Goal: Task Accomplishment & Management: Use online tool/utility

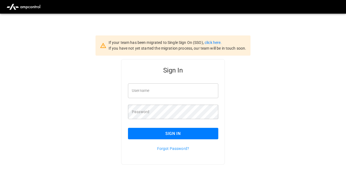
type input "**********"
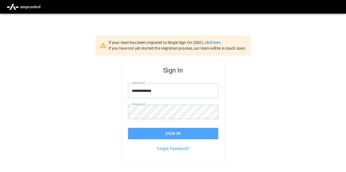
click at [162, 128] on button "Sign In" at bounding box center [173, 133] width 90 height 11
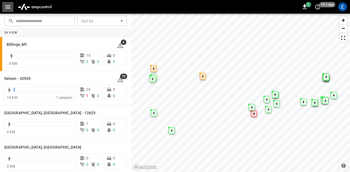
click at [12, 4] on button "button" at bounding box center [7, 7] width 11 height 10
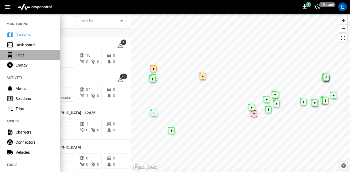
click at [27, 58] on div "Fleet" at bounding box center [35, 54] width 38 height 5
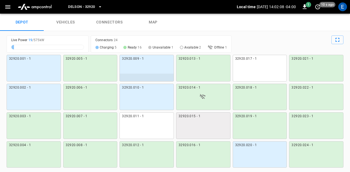
click at [8, 10] on icon "button" at bounding box center [7, 7] width 7 height 7
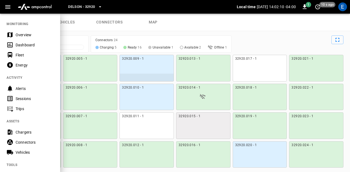
click at [74, 30] on div at bounding box center [175, 86] width 350 height 172
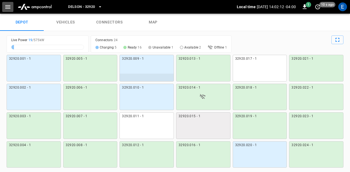
click at [8, 10] on icon "button" at bounding box center [7, 7] width 7 height 7
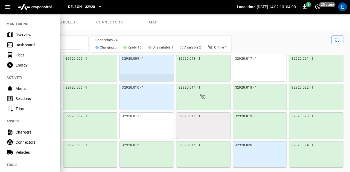
click at [24, 103] on div "Sessions" at bounding box center [30, 99] width 60 height 10
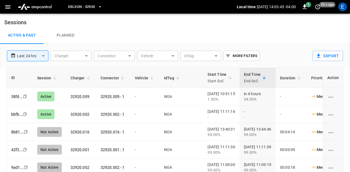
click at [77, 55] on body "**********" at bounding box center [175, 101] width 350 height 203
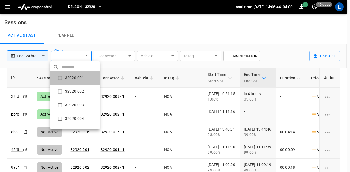
click at [82, 75] on li "32920.001" at bounding box center [74, 78] width 49 height 14
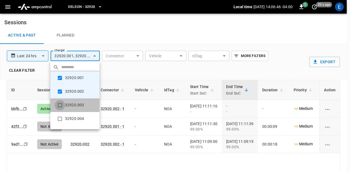
type input "**********"
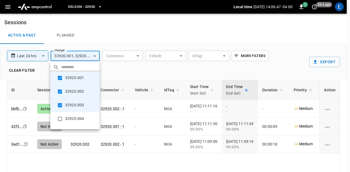
click at [39, 56] on div at bounding box center [175, 86] width 350 height 172
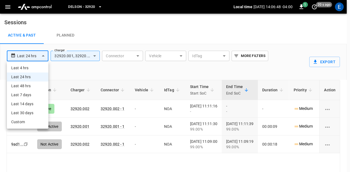
click at [39, 56] on body "**********" at bounding box center [175, 107] width 350 height 215
click at [32, 118] on li "Custom" at bounding box center [28, 122] width 42 height 9
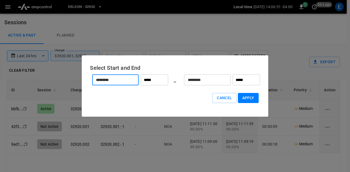
click at [121, 83] on input "*********" at bounding box center [112, 80] width 40 height 14
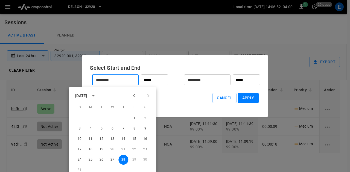
click at [121, 83] on input "*********" at bounding box center [112, 80] width 40 height 14
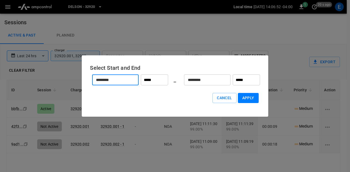
click at [121, 83] on input "*********" at bounding box center [112, 80] width 40 height 14
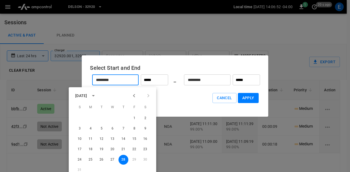
click at [121, 83] on input "*********" at bounding box center [112, 80] width 40 height 14
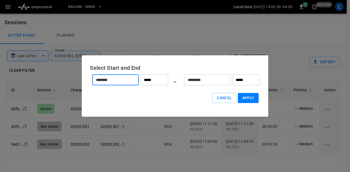
type input "*********"
type input "**********"
type input "*********"
click at [151, 77] on input "*****" at bounding box center [154, 80] width 27 height 11
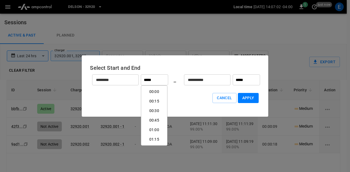
click at [147, 86] on div "Time 00:00 00:15 00:30 00:45 01:00 01:15 01:30 01:45 02:00 02:15 02:30 02:45 03…" at bounding box center [154, 115] width 26 height 60
click at [147, 90] on li "00:00" at bounding box center [153, 92] width 23 height 10
type input "*****"
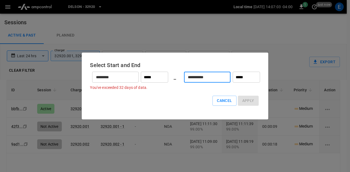
click at [197, 79] on input "**********" at bounding box center [204, 77] width 40 height 14
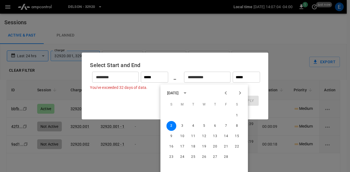
click at [197, 79] on input "**********" at bounding box center [204, 77] width 40 height 14
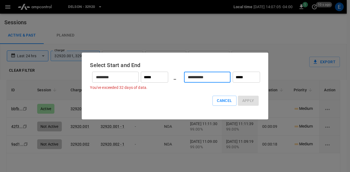
click at [210, 74] on input "**********" at bounding box center [204, 77] width 40 height 14
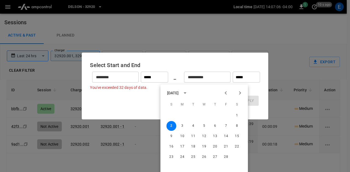
click at [224, 96] on icon "Previous month" at bounding box center [225, 93] width 7 height 7
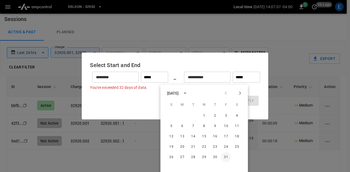
click at [223, 158] on button "31" at bounding box center [226, 158] width 10 height 10
type input "**********"
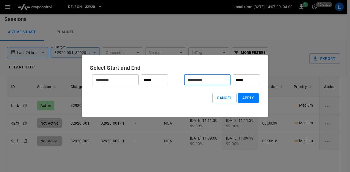
click at [244, 78] on input "*****" at bounding box center [245, 80] width 27 height 11
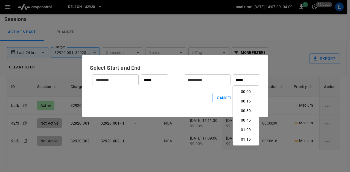
click at [244, 78] on input "*****" at bounding box center [245, 80] width 27 height 11
click at [240, 137] on li "23:45" at bounding box center [245, 140] width 23 height 10
type input "*****"
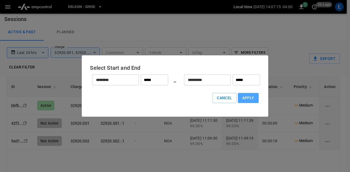
click at [244, 97] on button "Apply" at bounding box center [248, 98] width 21 height 10
type input "******"
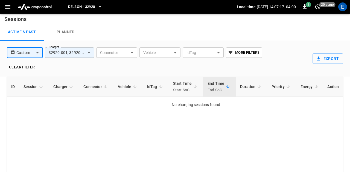
click at [86, 48] on body "**********" at bounding box center [175, 104] width 350 height 215
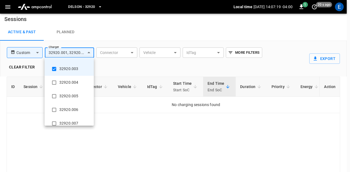
scroll to position [0, 0]
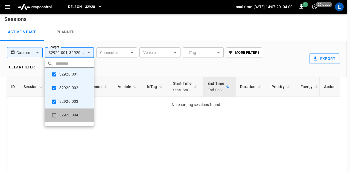
click at [79, 118] on li "32920.004" at bounding box center [69, 116] width 49 height 14
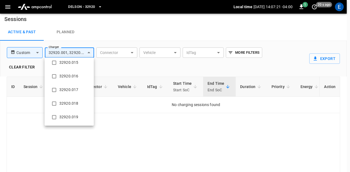
scroll to position [272, 0]
click at [74, 97] on li "32920.023" at bounding box center [69, 104] width 49 height 14
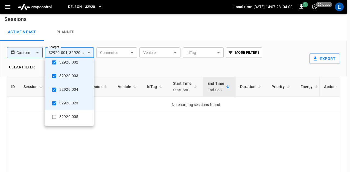
click at [67, 114] on li "32920.005" at bounding box center [69, 117] width 49 height 14
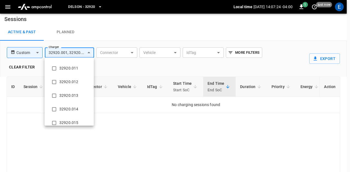
scroll to position [272, 0]
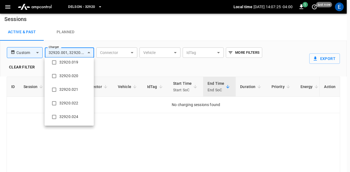
click at [67, 114] on li "32920.024" at bounding box center [69, 117] width 49 height 14
click at [70, 98] on li "32920.021" at bounding box center [69, 104] width 49 height 14
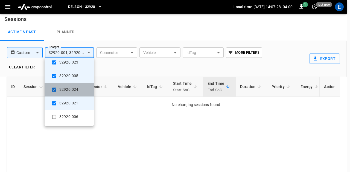
click at [70, 88] on li "32920.024" at bounding box center [69, 90] width 49 height 14
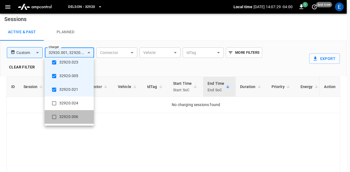
click at [72, 112] on li "32920.006" at bounding box center [69, 117] width 49 height 14
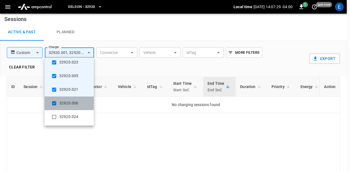
click at [72, 105] on li "32920.006" at bounding box center [69, 104] width 49 height 14
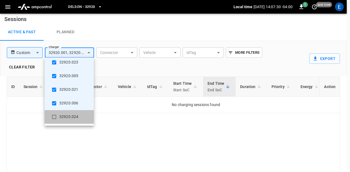
click at [71, 116] on li "32920.024" at bounding box center [69, 117] width 49 height 14
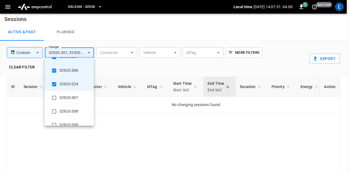
scroll to position [100, 0]
click at [71, 106] on li "32920.008" at bounding box center [69, 111] width 49 height 14
click at [69, 116] on li "32920.007" at bounding box center [69, 111] width 49 height 14
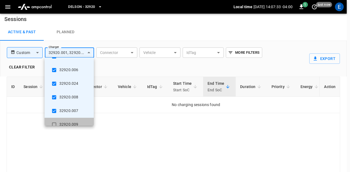
click at [68, 120] on li "32920.009" at bounding box center [69, 125] width 49 height 14
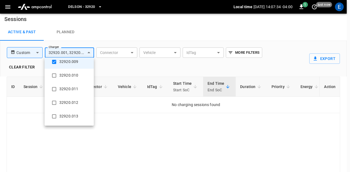
scroll to position [163, 0]
click at [68, 79] on li "32920.010" at bounding box center [69, 76] width 49 height 14
click at [71, 96] on li "32920.012" at bounding box center [69, 103] width 49 height 14
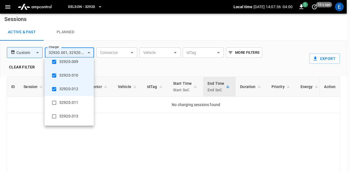
click at [73, 105] on li "32920.011" at bounding box center [69, 103] width 49 height 14
click at [71, 112] on li "32920.013" at bounding box center [69, 117] width 49 height 14
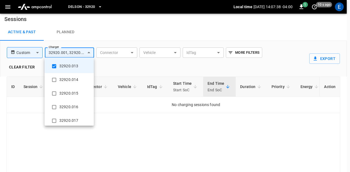
scroll to position [215, 0]
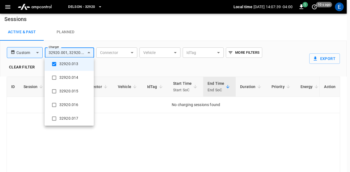
click at [67, 81] on li "32920.014" at bounding box center [69, 78] width 49 height 14
click at [72, 99] on li "32920.016" at bounding box center [69, 105] width 49 height 14
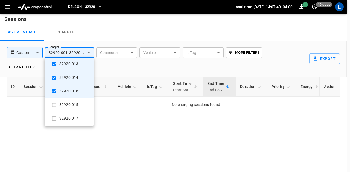
click at [76, 99] on li "32920.015" at bounding box center [69, 105] width 49 height 14
click at [70, 115] on li "32920.017" at bounding box center [69, 119] width 49 height 14
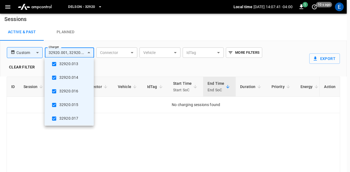
scroll to position [272, 0]
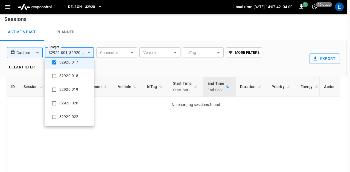
click at [63, 79] on li "32920.018" at bounding box center [69, 76] width 49 height 14
click at [65, 90] on li "32920.019" at bounding box center [69, 90] width 49 height 14
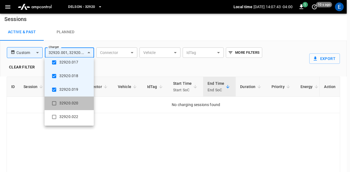
click at [66, 99] on li "32920.020" at bounding box center [69, 104] width 49 height 14
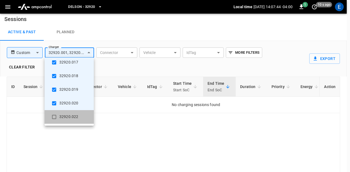
click at [69, 112] on li "32920.022" at bounding box center [69, 117] width 49 height 14
type input "**********"
click at [57, 149] on div at bounding box center [175, 86] width 350 height 172
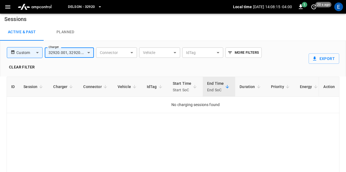
click at [160, 51] on body "Delson - 32920 Local time [DATE] 14:08:15 -04:00 1 20 s ago E Sessions Active &…" at bounding box center [173, 104] width 346 height 215
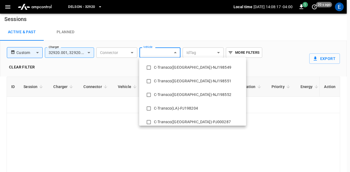
scroll to position [1113, 0]
click at [160, 49] on div at bounding box center [175, 86] width 350 height 172
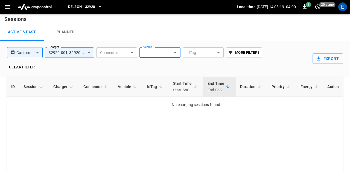
click at [129, 53] on body "Delson - 32920 Local time [DATE] 14:08:19 -04:00 1 20 s ago E Sessions Active &…" at bounding box center [175, 104] width 350 height 215
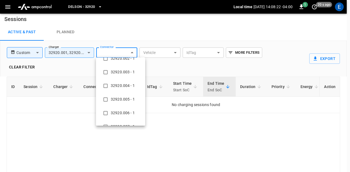
scroll to position [0, 0]
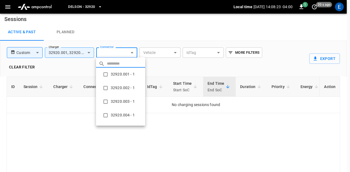
click at [80, 51] on div at bounding box center [175, 86] width 350 height 172
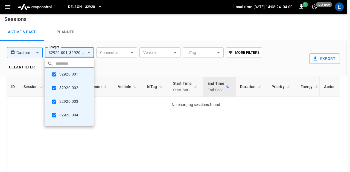
click at [88, 53] on body "Delson - 32920 Local time [DATE] 14:08:24 -04:00 1 just now E Sessions Active &…" at bounding box center [175, 104] width 350 height 215
click at [128, 59] on div at bounding box center [175, 86] width 350 height 172
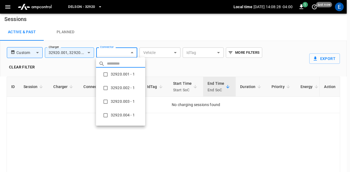
click at [128, 53] on body "Delson - 32920 Local time [DATE] 14:08:28 -04:00 1 just now E Sessions Active &…" at bounding box center [175, 104] width 350 height 215
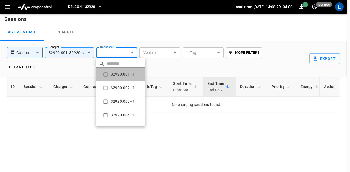
click at [127, 71] on li "32920.001 - 1" at bounding box center [120, 75] width 49 height 14
type input "**********"
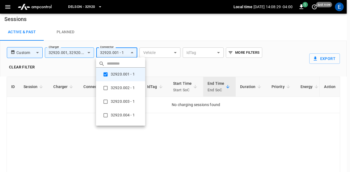
click at [127, 71] on li "32920.001 - 1" at bounding box center [120, 75] width 49 height 14
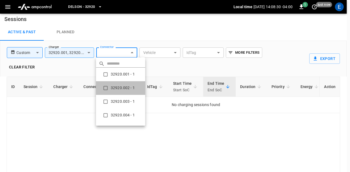
click at [126, 84] on li "32920.002 - 1" at bounding box center [120, 88] width 49 height 14
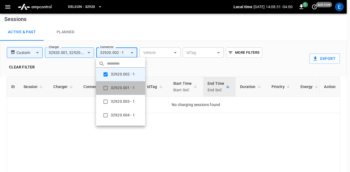
click at [126, 84] on li "32920.001 - 1" at bounding box center [120, 88] width 49 height 14
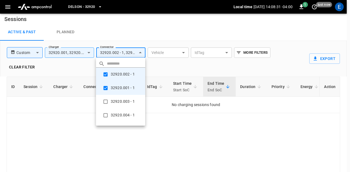
click at [125, 99] on li "32920.003 - 1" at bounding box center [120, 102] width 49 height 14
click at [125, 112] on li "32920.004 - 1" at bounding box center [120, 116] width 49 height 14
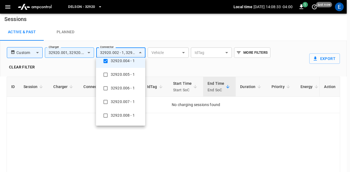
scroll to position [56, 0]
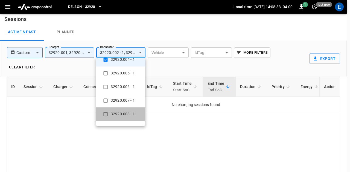
click at [125, 112] on li "32920.008 - 1" at bounding box center [120, 115] width 49 height 14
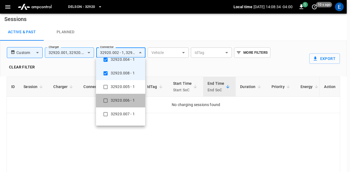
click at [126, 103] on li "32920.006 - 1" at bounding box center [120, 101] width 49 height 14
click at [125, 96] on li "32920.005 - 1" at bounding box center [120, 101] width 49 height 14
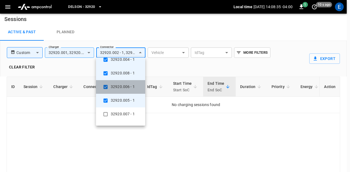
click at [124, 88] on li "32920.006 - 1" at bounding box center [120, 87] width 49 height 14
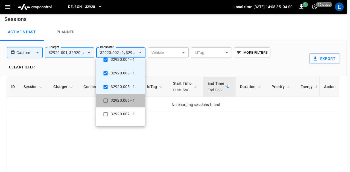
click at [121, 104] on li "32920.006 - 1" at bounding box center [120, 101] width 49 height 14
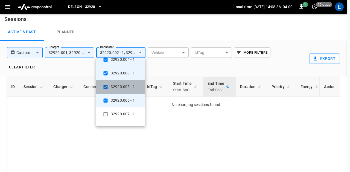
click at [123, 85] on li "32920.005 - 1" at bounding box center [120, 87] width 49 height 14
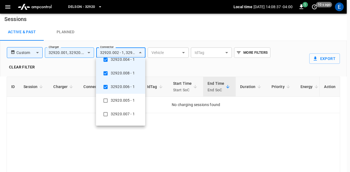
click at [120, 72] on li "32920.008 - 1" at bounding box center [120, 74] width 49 height 14
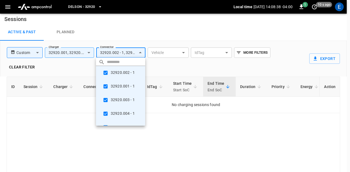
scroll to position [0, 0]
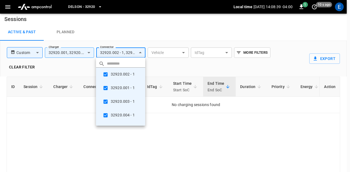
click at [120, 84] on li "32920.001 - 1" at bounding box center [120, 88] width 49 height 14
click at [121, 78] on li "32920.002 - 1" at bounding box center [120, 75] width 49 height 14
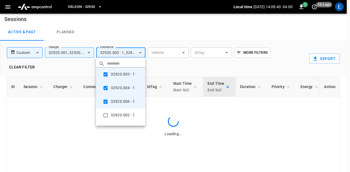
click at [123, 79] on li "32920.003 - 1" at bounding box center [120, 75] width 49 height 14
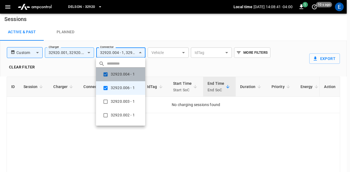
click at [123, 78] on li "32920.004 - 1" at bounding box center [120, 75] width 49 height 14
type input "**********"
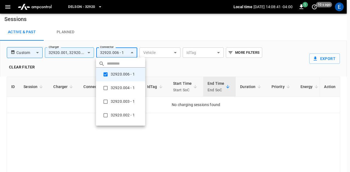
click at [123, 78] on li "32920.006 - 1" at bounding box center [120, 75] width 49 height 14
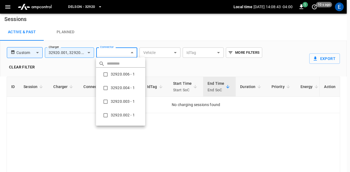
click at [252, 63] on div at bounding box center [175, 86] width 350 height 172
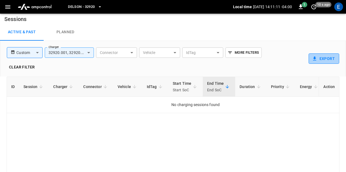
click at [322, 59] on button "Export" at bounding box center [324, 59] width 31 height 10
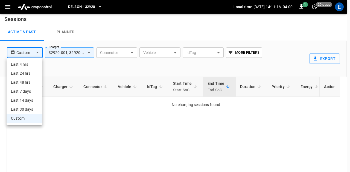
click at [35, 53] on body "Delson - 32920 Local time [DATE] 14:11:16 -04:00 1 20 s ago E Sessions Active &…" at bounding box center [175, 104] width 350 height 215
click at [28, 121] on li "Custom" at bounding box center [25, 118] width 36 height 9
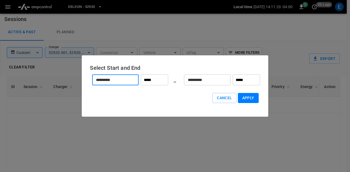
click at [121, 81] on input "**********" at bounding box center [112, 80] width 40 height 14
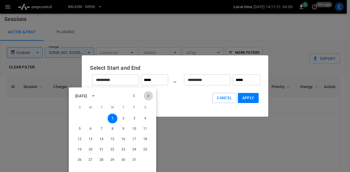
click at [145, 96] on button "Next month" at bounding box center [147, 96] width 9 height 9
click at [144, 117] on button "1" at bounding box center [145, 119] width 10 height 10
type input "**********"
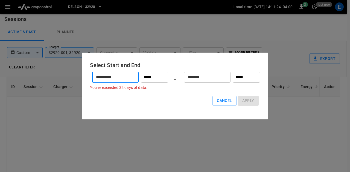
click at [213, 78] on input "********" at bounding box center [204, 77] width 40 height 14
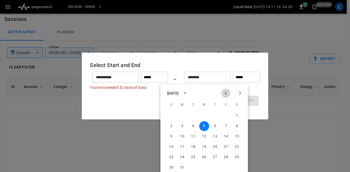
click at [225, 92] on icon "Previous month" at bounding box center [225, 93] width 7 height 7
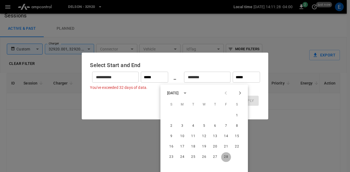
click at [225, 158] on button "28" at bounding box center [226, 157] width 10 height 10
type input "**********"
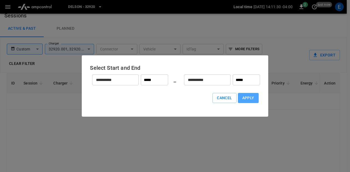
click at [245, 100] on button "Apply" at bounding box center [248, 98] width 21 height 10
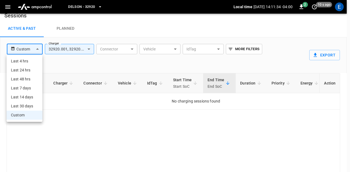
click at [38, 47] on body "Delson - 32920 Local time [DATE] 14:11:34 -04:00 2 10 s ago E Sessions Active &…" at bounding box center [175, 100] width 350 height 215
click at [86, 122] on div at bounding box center [175, 86] width 350 height 172
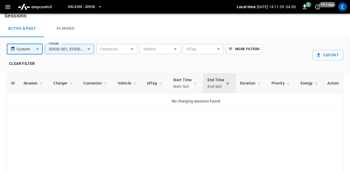
click at [31, 51] on body "Delson - 32920 Local time [DATE] 14:11:39 -04:00 2 10 s ago E Sessions Active &…" at bounding box center [175, 100] width 350 height 215
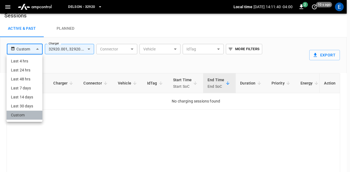
click at [25, 113] on li "Custom" at bounding box center [25, 115] width 36 height 9
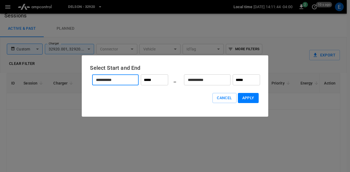
click at [126, 83] on input "**********" at bounding box center [112, 80] width 40 height 14
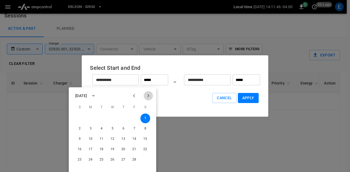
click at [148, 94] on icon "Next month" at bounding box center [148, 96] width 7 height 7
click at [144, 118] on button "1" at bounding box center [145, 119] width 10 height 10
type input "********"
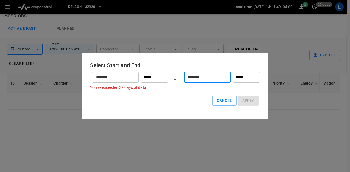
click at [219, 76] on input "********" at bounding box center [204, 77] width 40 height 14
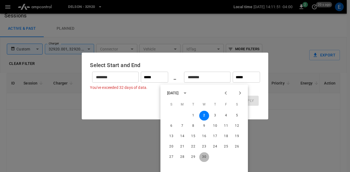
click at [204, 158] on button "30" at bounding box center [204, 157] width 10 height 10
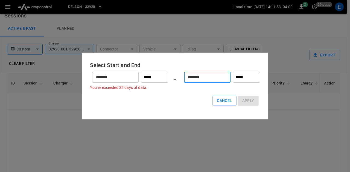
click at [210, 89] on p "You've exceeded 32 days of data." at bounding box center [175, 87] width 170 height 5
click at [211, 77] on input "********" at bounding box center [204, 77] width 40 height 14
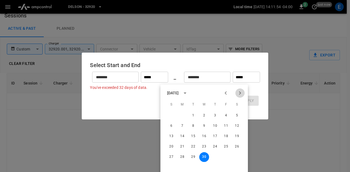
click at [235, 92] on button "Next month" at bounding box center [239, 93] width 9 height 9
click at [231, 157] on div "25 26 27 28 29 30 31" at bounding box center [203, 157] width 87 height 10
click at [234, 156] on button "31" at bounding box center [237, 157] width 10 height 10
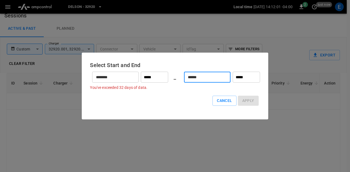
click at [206, 76] on input "******" at bounding box center [204, 77] width 40 height 14
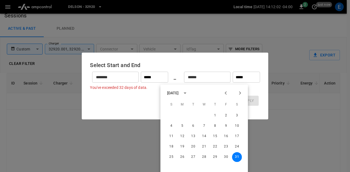
click at [224, 91] on icon "Previous month" at bounding box center [225, 93] width 7 height 7
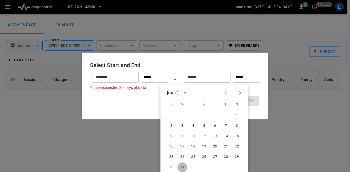
click at [180, 166] on button "31" at bounding box center [182, 168] width 10 height 10
type input "********"
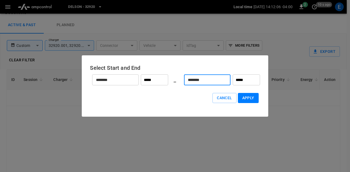
click at [246, 95] on button "Apply" at bounding box center [248, 98] width 21 height 10
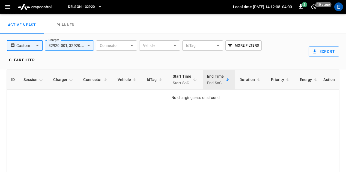
click at [324, 46] on button "Export" at bounding box center [324, 51] width 31 height 10
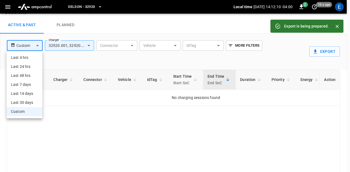
click at [39, 47] on body "Export is being prepared. Delson - 32920 Local time [DATE] 14:12:10 -04:00 2 10…" at bounding box center [175, 97] width 350 height 215
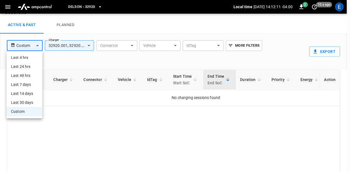
click at [35, 110] on li "Custom" at bounding box center [25, 111] width 36 height 9
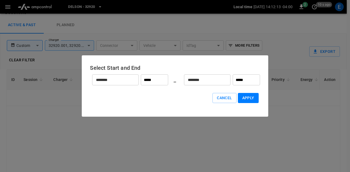
click at [123, 81] on input "********" at bounding box center [112, 80] width 40 height 14
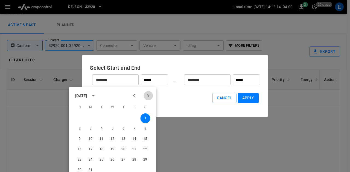
click at [152, 97] on button "Next month" at bounding box center [147, 95] width 9 height 9
click at [106, 117] on button "1" at bounding box center [101, 119] width 10 height 10
type input "********"
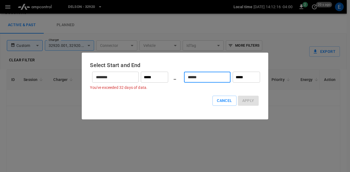
click at [208, 79] on input "******" at bounding box center [204, 77] width 40 height 14
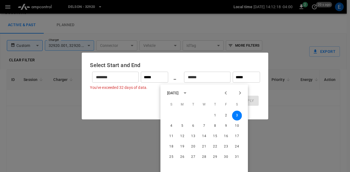
click at [238, 87] on div "[DATE] S M T W T F S 1 2 3 4 5 6 7 8 9 10 11 12 13 14 15 16 17 18 19 20 21 22 2…" at bounding box center [203, 130] width 87 height 91
click at [238, 91] on icon "Next month" at bounding box center [240, 93] width 7 height 7
click at [229, 93] on button "Previous month" at bounding box center [225, 93] width 9 height 9
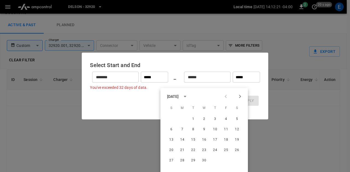
scroll to position [14, 0]
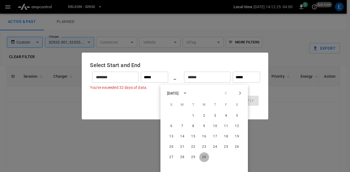
click at [207, 159] on button "30" at bounding box center [204, 158] width 10 height 10
type input "********"
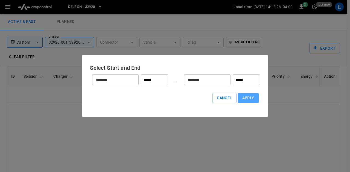
click at [244, 99] on button "Apply" at bounding box center [248, 98] width 21 height 10
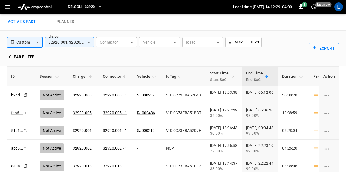
click at [319, 46] on button "Export" at bounding box center [324, 48] width 31 height 10
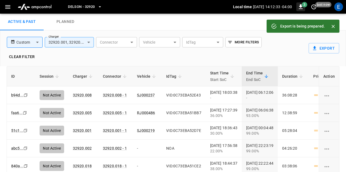
click at [300, 9] on icon "button" at bounding box center [301, 7] width 7 height 7
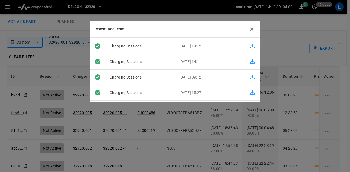
scroll to position [0, 0]
click at [252, 26] on icon "button" at bounding box center [251, 29] width 7 height 7
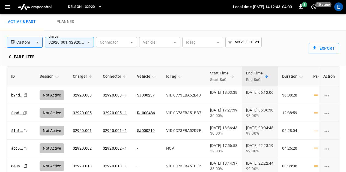
click at [39, 48] on div "Custom ****** ​ Charger 32920.001, 32920.002, 32920.003, 32920.004, 32920.023, …" at bounding box center [154, 46] width 304 height 31
click at [34, 39] on body "Delson - 32920 Local time [DATE] 14:12:43 -04:00 3 10 s ago E Sessions Active &…" at bounding box center [173, 93] width 346 height 215
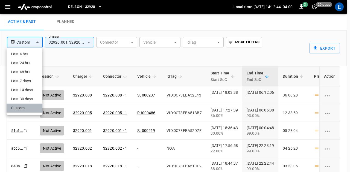
click at [26, 109] on li "Custom" at bounding box center [25, 108] width 36 height 9
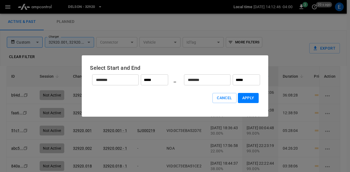
click at [125, 82] on input "********" at bounding box center [112, 80] width 40 height 14
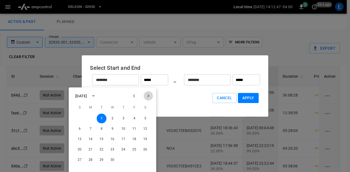
click at [146, 94] on icon "Next month" at bounding box center [148, 96] width 7 height 7
click at [127, 120] on button "1" at bounding box center [123, 119] width 10 height 10
type input "******"
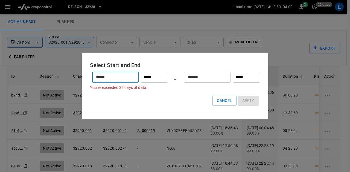
click at [220, 83] on input "*******" at bounding box center [204, 77] width 40 height 14
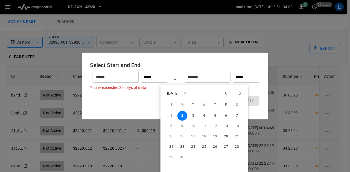
click at [243, 90] on icon "Next month" at bounding box center [240, 93] width 7 height 7
click at [226, 98] on div "[DATE] S M T W T F S 1 2 3 4 5 6 7 8 9 10 11 12 13 14 15 16 17 18 19 20 21 22 2…" at bounding box center [203, 130] width 87 height 91
click at [226, 96] on icon "Previous month" at bounding box center [225, 93] width 7 height 7
click at [226, 94] on icon "Previous month" at bounding box center [225, 93] width 7 height 7
drag, startPoint x: 226, startPoint y: 94, endPoint x: 189, endPoint y: 86, distance: 37.9
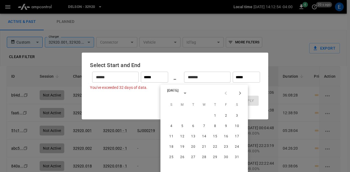
click at [189, 86] on div "[DATE] [DATE] S M T W T F S 1 2 3 4 5 6 7 8 9 10 11 12 13 14 15 16 17 18 19 20 …" at bounding box center [203, 130] width 87 height 91
click at [237, 158] on button "31" at bounding box center [237, 158] width 10 height 10
type input "******"
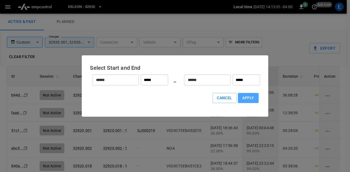
click at [244, 98] on button "Apply" at bounding box center [248, 98] width 21 height 10
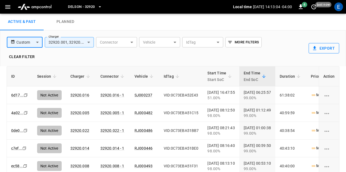
click at [319, 46] on button "Export" at bounding box center [324, 48] width 31 height 10
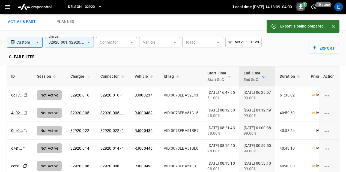
click at [299, 5] on icon "button" at bounding box center [301, 7] width 7 height 7
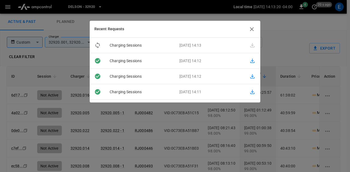
scroll to position [6, 0]
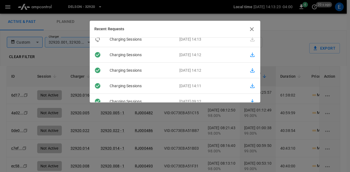
click at [250, 28] on icon "button" at bounding box center [252, 29] width 4 height 4
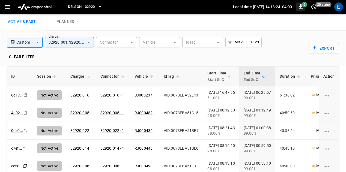
click at [299, 7] on icon "button" at bounding box center [301, 7] width 7 height 7
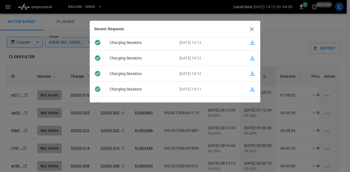
scroll to position [0, 0]
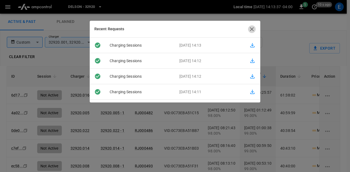
click at [252, 26] on icon "button" at bounding box center [251, 29] width 7 height 7
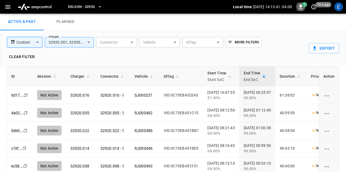
click at [303, 8] on icon "button" at bounding box center [301, 6] width 4 height 5
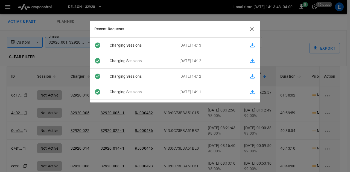
click at [127, 46] on p "charging sessions" at bounding box center [140, 46] width 70 height 6
click at [250, 29] on icon "button" at bounding box center [251, 29] width 7 height 7
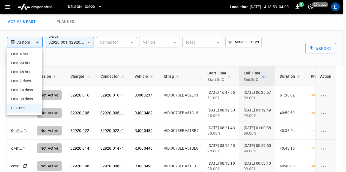
click at [34, 42] on body "Delson - 32920 Local time [DATE] 14:13:53 -04:00 5 20 s ago E Sessions Active &…" at bounding box center [173, 93] width 346 height 215
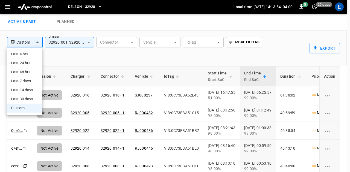
click at [28, 110] on li "Custom" at bounding box center [25, 108] width 36 height 9
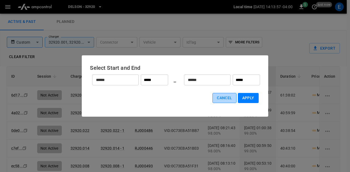
click at [224, 101] on button "Cancel" at bounding box center [224, 98] width 24 height 10
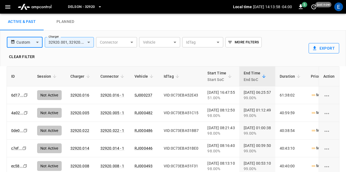
click at [325, 48] on button "Export" at bounding box center [324, 48] width 31 height 10
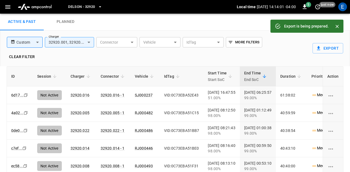
click at [29, 43] on body "Export is being prepared. Delson - 32920 Local time [DATE] 14:14:01 -04:00 5 ju…" at bounding box center [175, 93] width 350 height 215
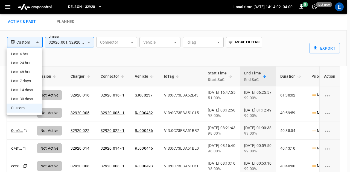
click at [33, 104] on li "Custom" at bounding box center [25, 108] width 36 height 9
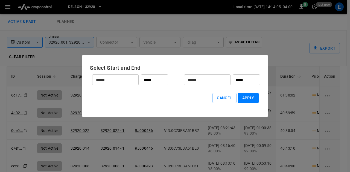
click at [120, 79] on input "******" at bounding box center [112, 80] width 40 height 14
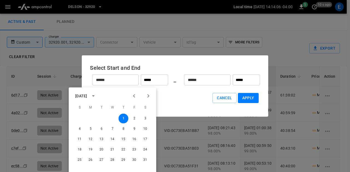
click at [151, 94] on button "Next month" at bounding box center [147, 96] width 9 height 9
click at [74, 118] on div "1 2 3 4 5 6 7" at bounding box center [112, 119] width 87 height 10
click at [77, 119] on button "1" at bounding box center [80, 119] width 10 height 10
type input "*******"
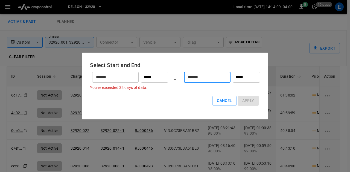
click at [199, 78] on input "*******" at bounding box center [204, 77] width 40 height 14
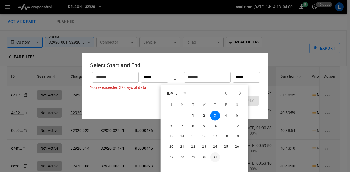
drag, startPoint x: 198, startPoint y: 137, endPoint x: 212, endPoint y: 158, distance: 25.0
click at [212, 158] on div "1 2 3 4 5 6 7 8 9 10 11 12 13 14 15 16 17 18 19 20 21 22 23 24 25 26 27 28 29 3…" at bounding box center [203, 137] width 87 height 52
click at [212, 158] on button "31" at bounding box center [215, 158] width 10 height 10
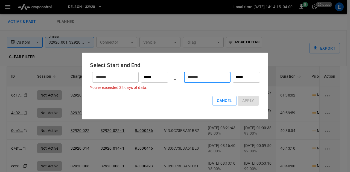
click at [205, 76] on input "*******" at bounding box center [204, 77] width 40 height 14
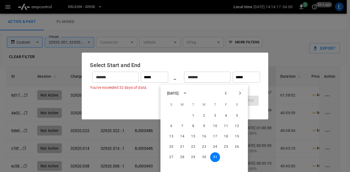
click at [219, 92] on div "[DATE]" at bounding box center [203, 93] width 87 height 8
click at [225, 93] on icon "Previous month" at bounding box center [226, 93] width 2 height 3
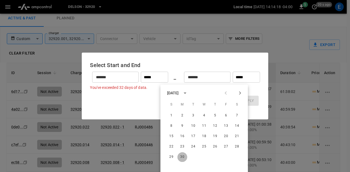
click at [181, 152] on button "30" at bounding box center [182, 157] width 10 height 10
type input "*******"
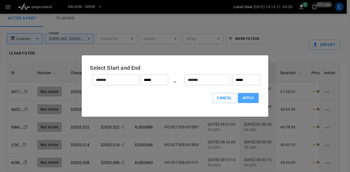
click at [245, 95] on button "Apply" at bounding box center [248, 98] width 21 height 10
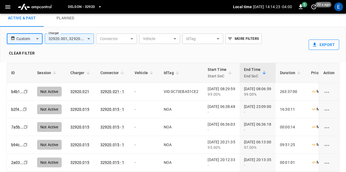
click at [325, 44] on button "Export" at bounding box center [324, 45] width 31 height 10
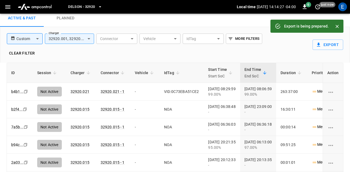
click at [36, 36] on body "Export is being prepared. Delson - 32920 Local time [DATE] 14:14:27 -04:00 6 ju…" at bounding box center [175, 90] width 350 height 215
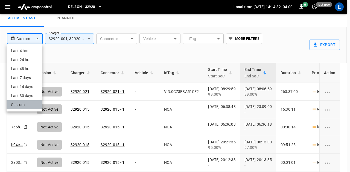
click at [27, 102] on li "Custom" at bounding box center [25, 105] width 36 height 9
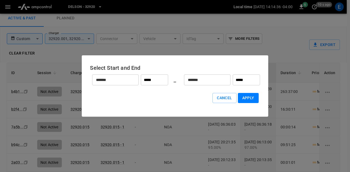
click at [299, 13] on div at bounding box center [175, 86] width 350 height 172
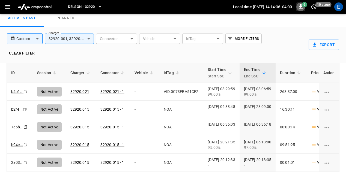
click at [302, 8] on icon "button" at bounding box center [301, 7] width 7 height 7
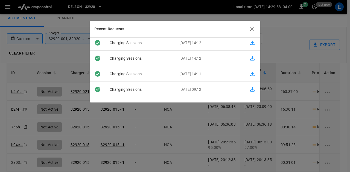
scroll to position [50, 0]
drag, startPoint x: 250, startPoint y: 70, endPoint x: 246, endPoint y: 62, distance: 9.0
click at [250, 70] on icon "button" at bounding box center [252, 73] width 7 height 7
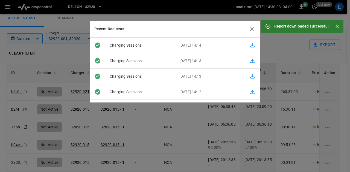
scroll to position [50, 0]
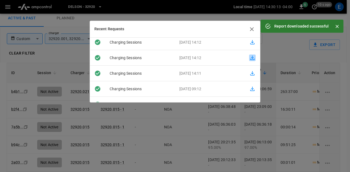
click at [249, 59] on icon "button" at bounding box center [252, 58] width 7 height 7
click at [250, 45] on icon "button" at bounding box center [252, 42] width 4 height 4
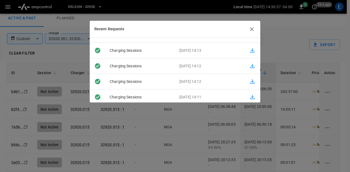
scroll to position [26, 0]
click at [250, 49] on icon "button" at bounding box center [252, 51] width 7 height 7
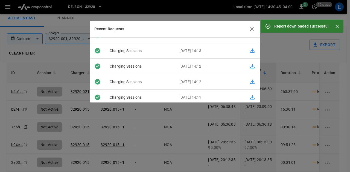
scroll to position [0, 0]
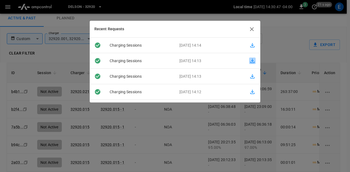
click at [250, 61] on icon "button" at bounding box center [252, 61] width 7 height 7
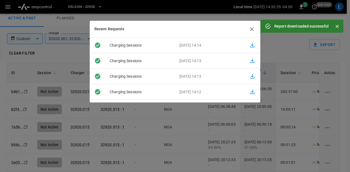
click at [229, 45] on p "[DATE] 14:14" at bounding box center [210, 46] width 70 height 6
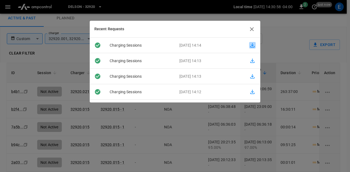
click at [250, 43] on icon "button" at bounding box center [252, 45] width 7 height 7
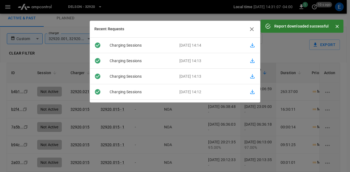
drag, startPoint x: 247, startPoint y: 31, endPoint x: 256, endPoint y: 29, distance: 8.9
click at [247, 31] on div "Recent Requests" at bounding box center [175, 29] width 170 height 17
click at [253, 29] on icon "button" at bounding box center [251, 29] width 7 height 7
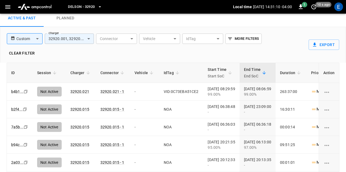
click at [86, 43] on body "Delson - 32920 Local time 2025-08-28 14:31:10 -04:00 1 10 s ago E Sessions Acti…" at bounding box center [173, 90] width 346 height 215
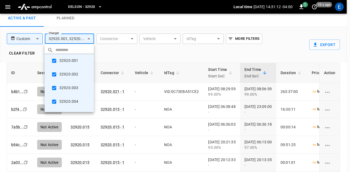
click at [289, 32] on div at bounding box center [175, 86] width 350 height 172
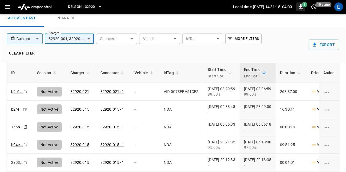
click at [302, 10] on icon "button" at bounding box center [301, 7] width 7 height 7
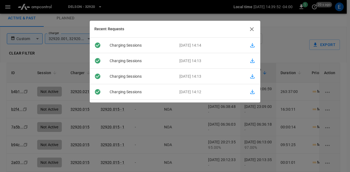
drag, startPoint x: 252, startPoint y: 26, endPoint x: 240, endPoint y: 28, distance: 11.6
click at [252, 26] on icon "button" at bounding box center [251, 29] width 7 height 7
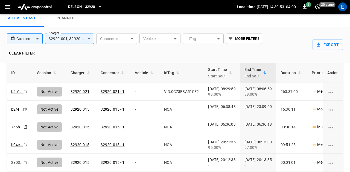
click at [7, 8] on icon "button" at bounding box center [7, 7] width 7 height 7
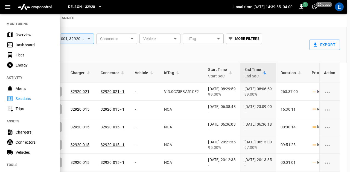
click at [36, 53] on div "Fleet" at bounding box center [35, 54] width 38 height 5
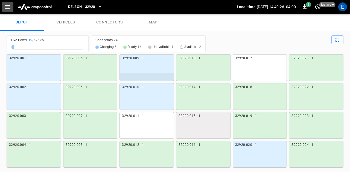
click at [8, 8] on icon "button" at bounding box center [7, 7] width 7 height 7
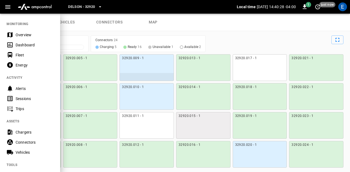
click at [31, 98] on div "Sessions" at bounding box center [35, 98] width 38 height 5
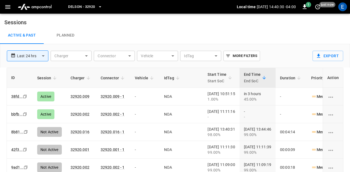
click at [85, 56] on body "**********" at bounding box center [175, 101] width 350 height 203
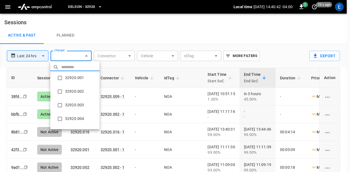
click at [171, 34] on div at bounding box center [175, 86] width 350 height 172
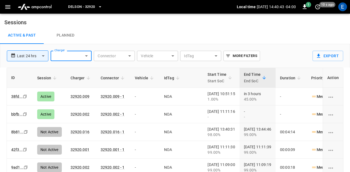
click at [88, 57] on body "**********" at bounding box center [175, 101] width 350 height 203
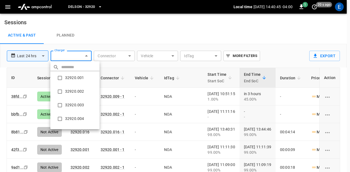
click at [125, 54] on div at bounding box center [175, 86] width 350 height 172
click at [76, 58] on body "**********" at bounding box center [175, 101] width 350 height 203
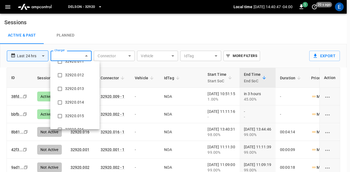
scroll to position [272, 0]
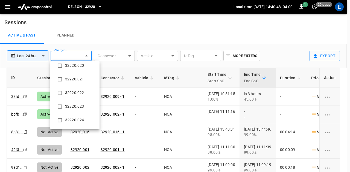
click at [46, 58] on div at bounding box center [175, 86] width 350 height 172
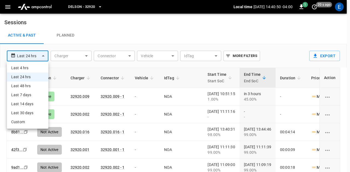
click at [44, 57] on body "**********" at bounding box center [175, 101] width 350 height 203
click at [31, 122] on li "Custom" at bounding box center [28, 122] width 42 height 9
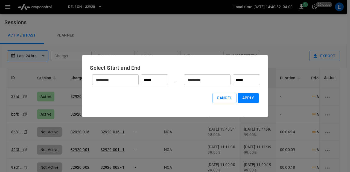
click at [126, 82] on input "*********" at bounding box center [112, 80] width 40 height 14
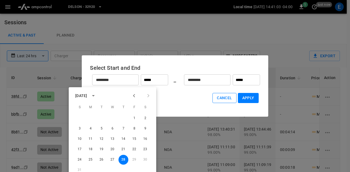
click at [230, 98] on button "Cancel" at bounding box center [224, 98] width 24 height 10
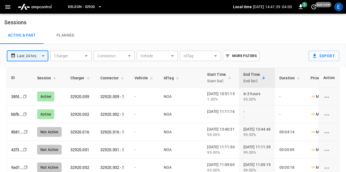
click at [6, 7] on icon "button" at bounding box center [7, 7] width 5 height 4
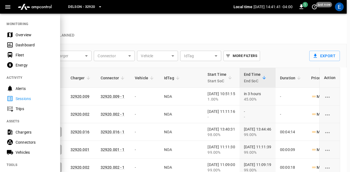
click at [20, 52] on div "Fleet" at bounding box center [30, 55] width 60 height 10
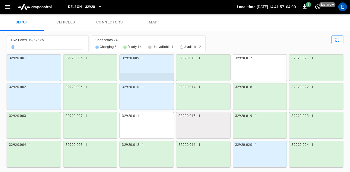
click at [99, 13] on div "Delson - 32920" at bounding box center [147, 7] width 178 height 13
click at [100, 11] on button "Delson - 32920" at bounding box center [85, 7] width 38 height 11
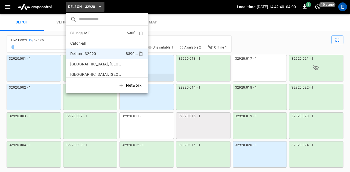
click at [97, 35] on p "Billings, MT" at bounding box center [97, 32] width 54 height 5
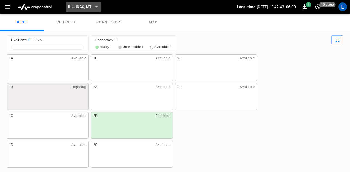
click at [99, 6] on button "Billings, MT" at bounding box center [83, 7] width 35 height 11
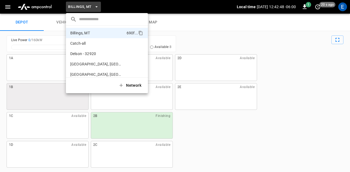
click at [216, 26] on div at bounding box center [175, 86] width 350 height 172
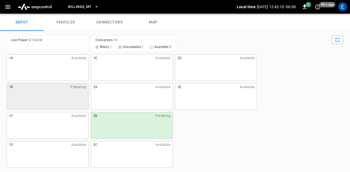
click at [97, 8] on icon "button" at bounding box center [96, 6] width 5 height 5
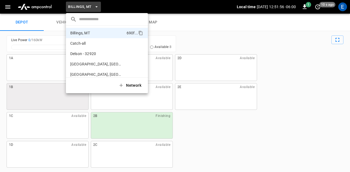
click at [217, 120] on div at bounding box center [175, 86] width 350 height 172
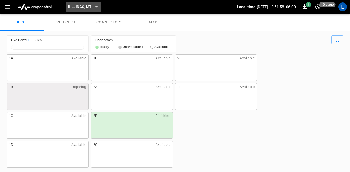
click at [90, 10] on span "Billings, MT" at bounding box center [79, 7] width 23 height 6
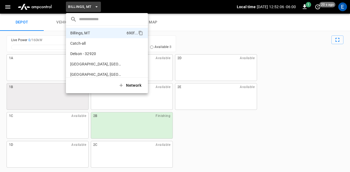
click at [198, 134] on div at bounding box center [175, 86] width 350 height 172
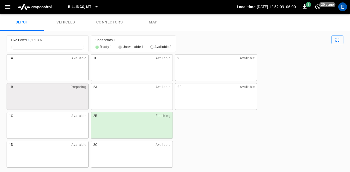
click at [13, 8] on button "button" at bounding box center [7, 7] width 11 height 10
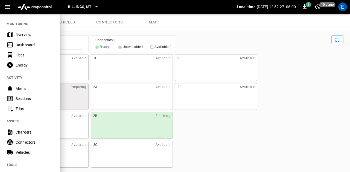
click at [38, 98] on div "Sessions" at bounding box center [35, 98] width 38 height 5
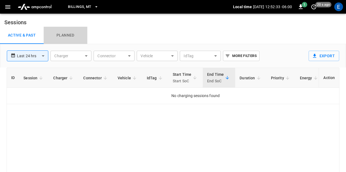
click at [68, 39] on link "Planned" at bounding box center [66, 35] width 44 height 17
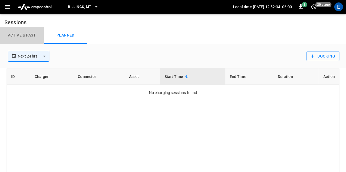
click at [34, 35] on link "Active & Past" at bounding box center [22, 35] width 44 height 17
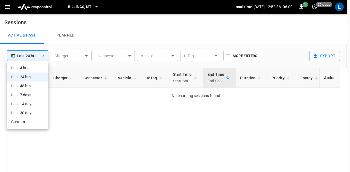
click at [44, 55] on body "**********" at bounding box center [175, 101] width 350 height 203
click at [90, 52] on div at bounding box center [175, 86] width 350 height 172
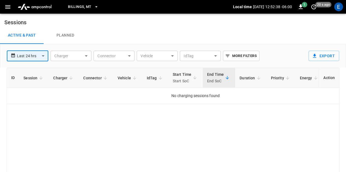
click at [166, 54] on body "**********" at bounding box center [173, 101] width 346 height 203
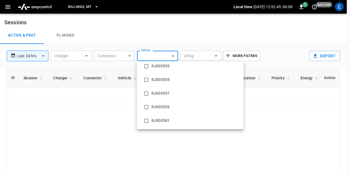
scroll to position [5064, 0]
click at [97, 14] on div at bounding box center [175, 86] width 350 height 172
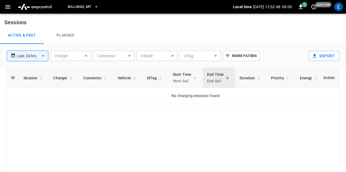
click at [95, 5] on icon "button" at bounding box center [96, 6] width 5 height 5
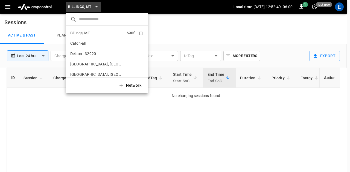
click at [97, 31] on p "Billings, MT" at bounding box center [97, 32] width 54 height 5
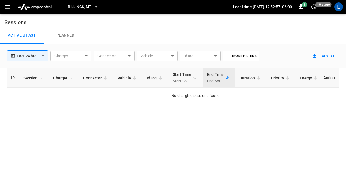
click at [123, 33] on div "Active & Past Planned" at bounding box center [173, 35] width 346 height 17
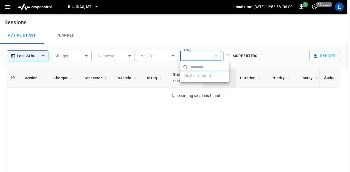
click at [191, 54] on body "**********" at bounding box center [175, 101] width 350 height 203
click at [191, 54] on div at bounding box center [175, 86] width 350 height 172
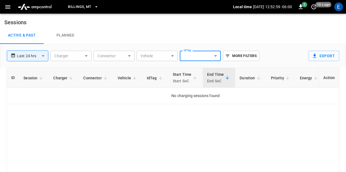
click at [235, 55] on button "More Filters" at bounding box center [241, 56] width 36 height 10
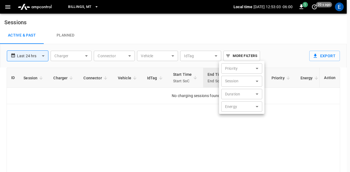
click at [10, 6] on div at bounding box center [175, 86] width 350 height 172
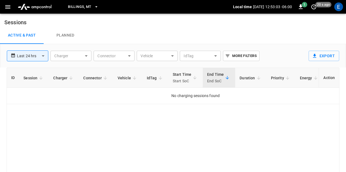
click at [10, 6] on icon "button" at bounding box center [7, 7] width 7 height 7
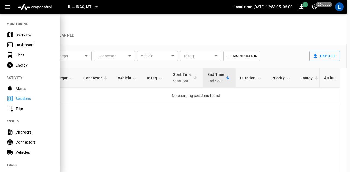
click at [21, 55] on div "Fleet" at bounding box center [35, 54] width 38 height 5
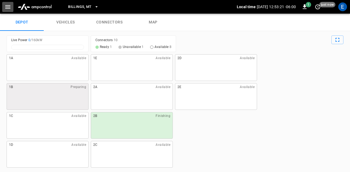
click at [8, 8] on icon "button" at bounding box center [7, 7] width 5 height 4
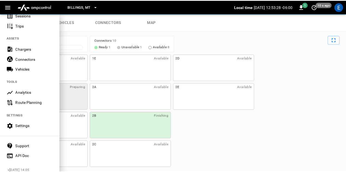
scroll to position [92, 0]
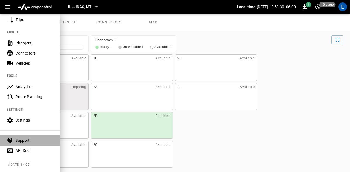
click at [26, 139] on div "Support" at bounding box center [35, 140] width 38 height 5
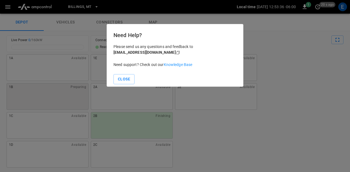
click at [227, 114] on div at bounding box center [175, 86] width 350 height 172
click at [128, 82] on button "Close" at bounding box center [123, 79] width 21 height 10
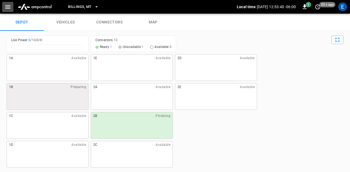
click at [11, 8] on icon "button" at bounding box center [7, 7] width 7 height 7
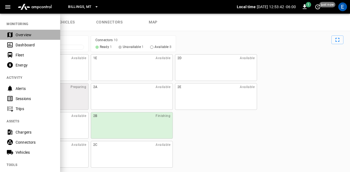
click at [30, 38] on div "Overview" at bounding box center [30, 35] width 60 height 10
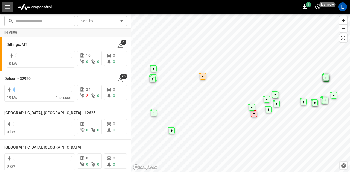
click at [7, 8] on icon "button" at bounding box center [7, 7] width 7 height 7
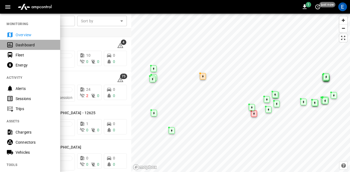
click at [24, 43] on div "Dashboard" at bounding box center [35, 44] width 38 height 5
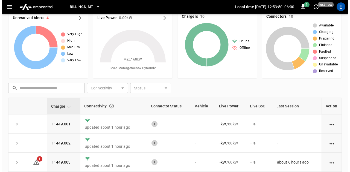
scroll to position [7, 0]
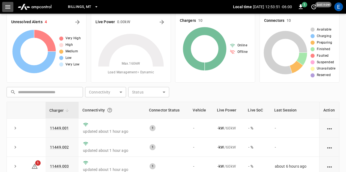
click at [5, 6] on icon "button" at bounding box center [7, 7] width 7 height 7
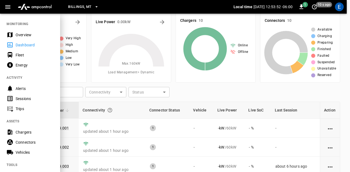
click at [32, 57] on div "Fleet" at bounding box center [35, 54] width 38 height 5
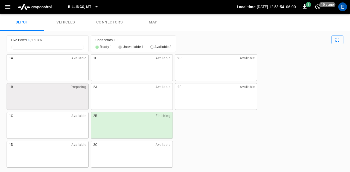
click at [104, 23] on link "connectors" at bounding box center [109, 22] width 44 height 17
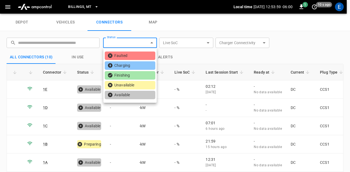
click at [112, 14] on body "Billings, MT Local time 2025-08-28 12:53:59 -06:00 1 10 s ago E depot vehicles …" at bounding box center [175, 7] width 350 height 14
click at [193, 43] on div at bounding box center [175, 86] width 350 height 172
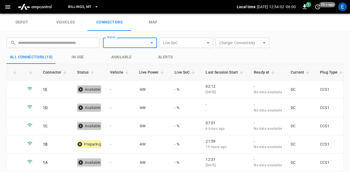
click at [253, 14] on body "Billings, MT Local time 2025-08-28 12:54:02 -06:00 1 20 s ago E depot vehicles …" at bounding box center [175, 7] width 350 height 14
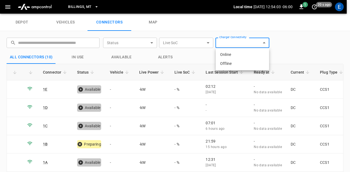
click at [247, 46] on div at bounding box center [175, 86] width 350 height 172
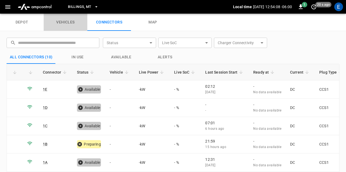
click at [73, 26] on link "vehicles" at bounding box center [66, 22] width 44 height 17
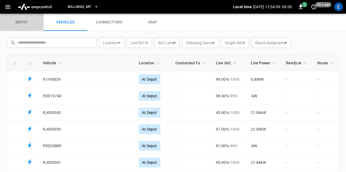
click at [25, 22] on link "depot" at bounding box center [22, 22] width 44 height 17
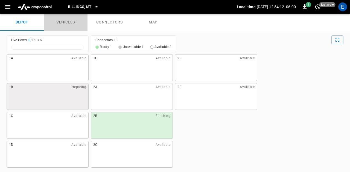
click at [66, 22] on link "vehicles" at bounding box center [66, 22] width 44 height 17
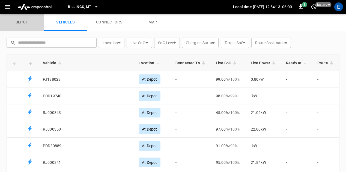
click at [35, 18] on link "depot" at bounding box center [22, 22] width 44 height 17
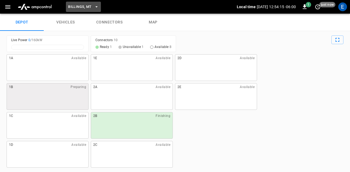
click at [94, 8] on icon "button" at bounding box center [96, 6] width 5 height 5
